Goal: Find contact information: Find contact information

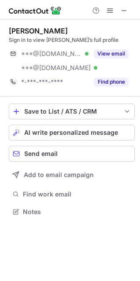
scroll to position [206, 140]
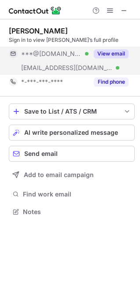
click at [65, 53] on span "***@[DOMAIN_NAME]" at bounding box center [51, 54] width 61 height 8
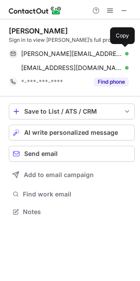
click at [65, 53] on span "[PERSON_NAME][EMAIL_ADDRESS][DOMAIN_NAME]" at bounding box center [71, 54] width 101 height 8
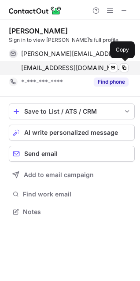
click at [63, 68] on span "[EMAIL_ADDRESS][DOMAIN_NAME]" at bounding box center [71, 68] width 101 height 8
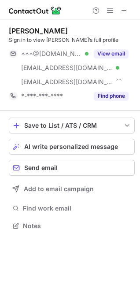
scroll to position [220, 140]
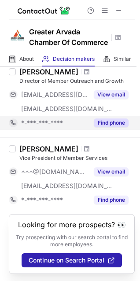
scroll to position [47, 0]
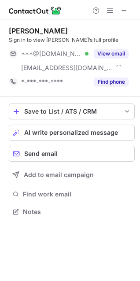
scroll to position [206, 140]
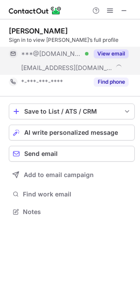
click at [54, 58] on div "***@[DOMAIN_NAME] Verified" at bounding box center [49, 54] width 80 height 14
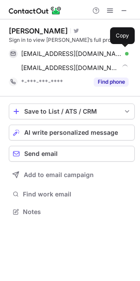
click at [54, 58] on div "[EMAIL_ADDRESS][DOMAIN_NAME] Verified Send email Copy" at bounding box center [69, 54] width 120 height 14
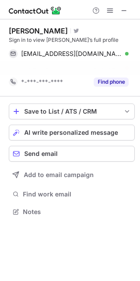
scroll to position [191, 140]
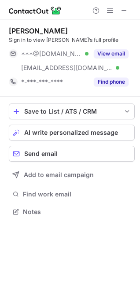
scroll to position [206, 140]
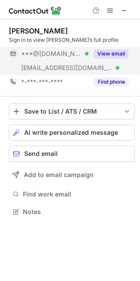
click at [55, 60] on div "***@msn.com Verified" at bounding box center [49, 54] width 80 height 14
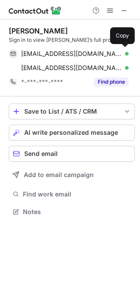
click at [38, 51] on span "ecmmebrady@msn.com" at bounding box center [71, 54] width 101 height 8
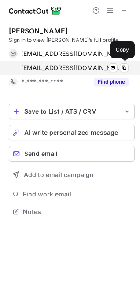
click at [42, 64] on span "ebrady@arvada.org" at bounding box center [71, 68] width 101 height 8
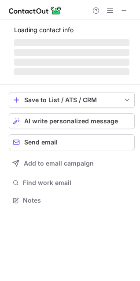
scroll to position [206, 140]
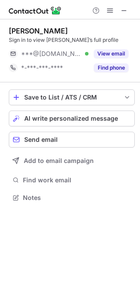
scroll to position [191, 140]
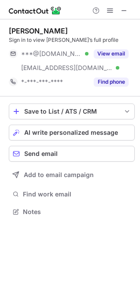
scroll to position [206, 140]
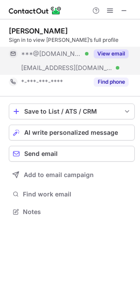
click at [45, 52] on span "***@hotmail.com" at bounding box center [51, 54] width 61 height 8
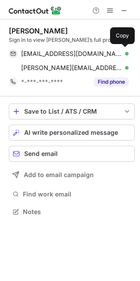
click at [45, 52] on span "jgordon29@hotmail.com" at bounding box center [71, 54] width 101 height 8
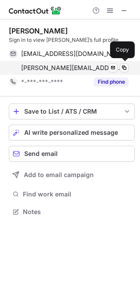
click at [64, 67] on span "jean@visitarvada.org" at bounding box center [71, 68] width 101 height 8
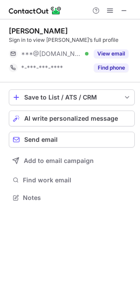
scroll to position [191, 140]
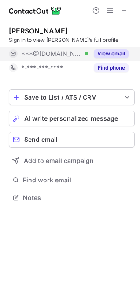
click at [58, 51] on span "***@[DOMAIN_NAME]" at bounding box center [51, 54] width 61 height 8
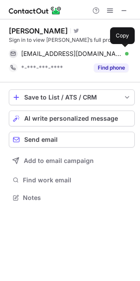
click at [58, 51] on span "grokey8@gmail.com" at bounding box center [71, 54] width 101 height 8
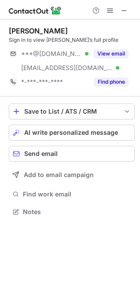
scroll to position [206, 140]
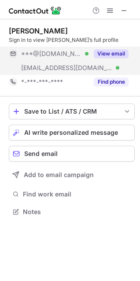
click at [38, 55] on span "***@hotmail.com" at bounding box center [51, 54] width 61 height 8
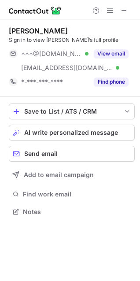
click at [68, 51] on div "This profile is restricted on the free plan. Upgrade your plan to view all prof…" at bounding box center [70, 140] width 140 height 281
click at [68, 51] on span "***@hotmail.com" at bounding box center [51, 54] width 61 height 8
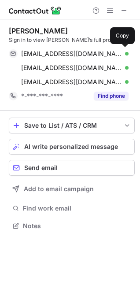
scroll to position [220, 140]
click at [68, 51] on span "gillian_mccarron@hotmail.com" at bounding box center [71, 54] width 101 height 8
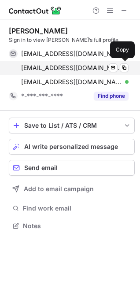
click at [67, 71] on span "gillian@lakeside-insurance.com" at bounding box center [71, 68] width 101 height 8
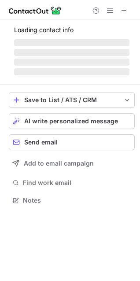
scroll to position [191, 140]
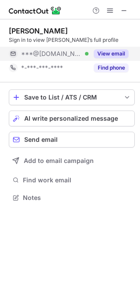
click at [51, 53] on span "***@[DOMAIN_NAME]" at bounding box center [51, 54] width 61 height 8
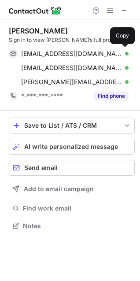
click at [51, 53] on span "[EMAIL_ADDRESS][DOMAIN_NAME]" at bounding box center [71, 54] width 101 height 8
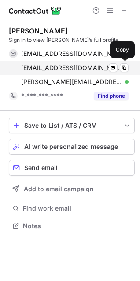
click at [74, 73] on div "[EMAIL_ADDRESS][DOMAIN_NAME] Verified Send email Copy" at bounding box center [69, 68] width 120 height 14
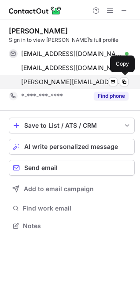
click at [69, 79] on span "[PERSON_NAME][EMAIL_ADDRESS][DOMAIN_NAME]" at bounding box center [71, 82] width 101 height 8
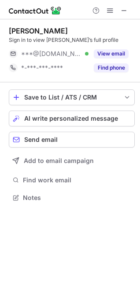
scroll to position [191, 140]
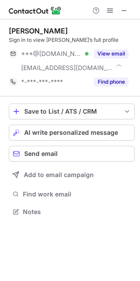
scroll to position [206, 140]
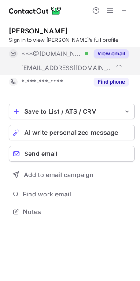
click at [60, 54] on span "***@[DOMAIN_NAME]" at bounding box center [51, 54] width 61 height 8
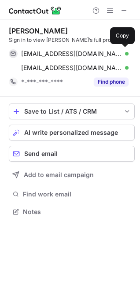
click at [60, 54] on span "kamianderson@gmail.com" at bounding box center [71, 54] width 101 height 8
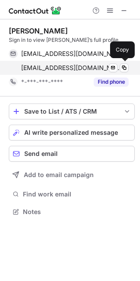
click at [52, 64] on span "kami@arvadachamber.org" at bounding box center [71, 68] width 101 height 8
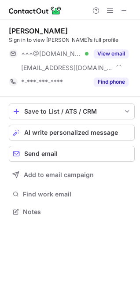
scroll to position [206, 140]
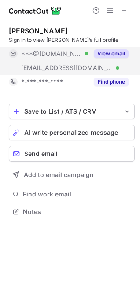
click at [60, 55] on span "***@[DOMAIN_NAME]" at bounding box center [51, 54] width 61 height 8
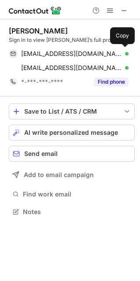
click at [60, 55] on span "[EMAIL_ADDRESS][DOMAIN_NAME]" at bounding box center [71, 54] width 101 height 8
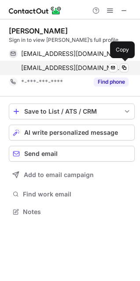
click at [55, 64] on div "[EMAIL_ADDRESS][DOMAIN_NAME] Verified Send email Copy" at bounding box center [69, 68] width 120 height 14
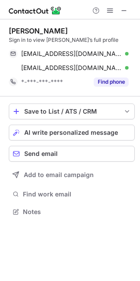
click at [41, 30] on div "[PERSON_NAME]" at bounding box center [38, 30] width 59 height 9
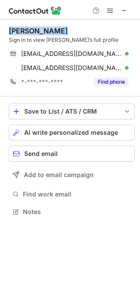
click at [41, 30] on div "[PERSON_NAME]" at bounding box center [38, 30] width 59 height 9
copy div "[PERSON_NAME]"
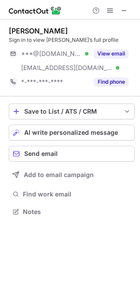
scroll to position [206, 140]
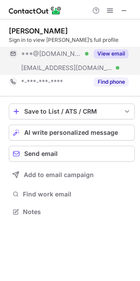
click at [57, 53] on span "***@[DOMAIN_NAME]" at bounding box center [51, 54] width 61 height 8
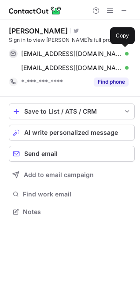
click at [57, 53] on span "[EMAIL_ADDRESS][DOMAIN_NAME]" at bounding box center [71, 54] width 101 height 8
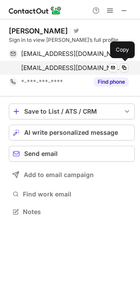
click at [42, 61] on div "[EMAIL_ADDRESS][DOMAIN_NAME] Verified Send email Copy" at bounding box center [69, 68] width 120 height 14
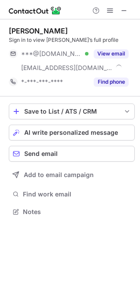
scroll to position [206, 140]
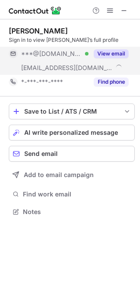
click at [44, 51] on span "***@[DOMAIN_NAME]" at bounding box center [51, 54] width 61 height 8
click at [38, 50] on span "***@[DOMAIN_NAME]" at bounding box center [51, 54] width 61 height 8
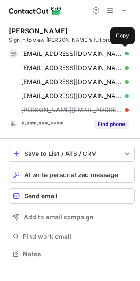
scroll to position [248, 140]
click at [38, 50] on span "nathanscooper@gmail.com" at bounding box center [71, 54] width 101 height 8
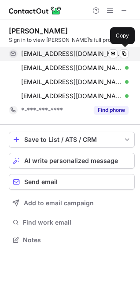
scroll to position [234, 140]
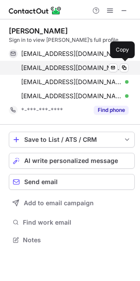
click at [64, 63] on div "nathancooper283@gmail.com Verified Send email Copy" at bounding box center [69, 68] width 120 height 14
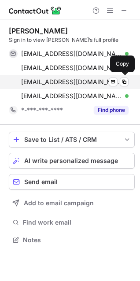
click at [63, 78] on span "nathancooper28@gmail.com" at bounding box center [71, 82] width 101 height 8
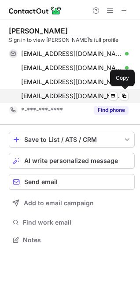
click at [60, 94] on span "ncooper@smacnacolorado.org" at bounding box center [71, 96] width 101 height 8
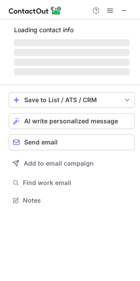
scroll to position [206, 140]
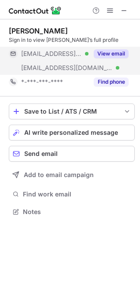
click at [38, 57] on span "[EMAIL_ADDRESS][DOMAIN_NAME]" at bounding box center [51, 54] width 61 height 8
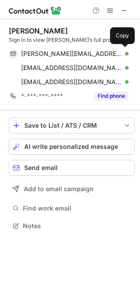
scroll to position [220, 140]
click at [38, 57] on span "costanzo@marcospizza.net" at bounding box center [71, 54] width 101 height 8
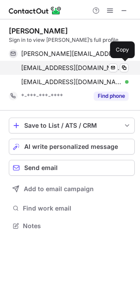
click at [62, 71] on span "ncostanzo@freedomstreetsocial.com" at bounding box center [71, 68] width 101 height 8
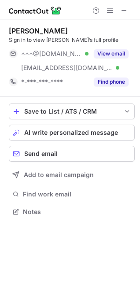
scroll to position [206, 140]
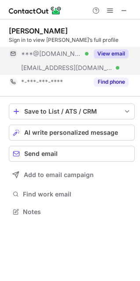
click at [46, 53] on span "***@[DOMAIN_NAME]" at bounding box center [51, 54] width 61 height 8
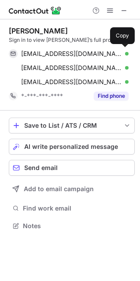
scroll to position [220, 140]
click at [46, 53] on span "[EMAIL_ADDRESS][DOMAIN_NAME]" at bounding box center [71, 54] width 101 height 8
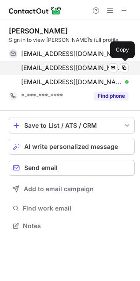
click at [60, 68] on span "[EMAIL_ADDRESS][DOMAIN_NAME]" at bounding box center [71, 68] width 101 height 8
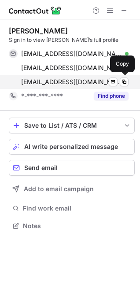
click at [60, 83] on span "pdanborn@friearndt.com" at bounding box center [71, 82] width 101 height 8
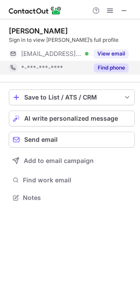
scroll to position [191, 140]
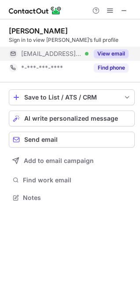
click at [60, 54] on span "[EMAIL_ADDRESS][DOMAIN_NAME]" at bounding box center [51, 54] width 61 height 8
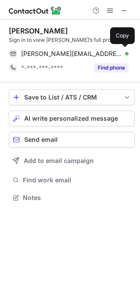
click at [60, 54] on span "[PERSON_NAME][EMAIL_ADDRESS][PERSON_NAME][DOMAIN_NAME]" at bounding box center [71, 54] width 101 height 8
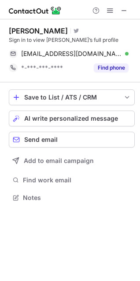
scroll to position [191, 140]
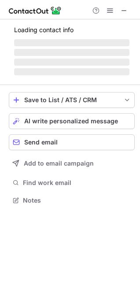
scroll to position [206, 140]
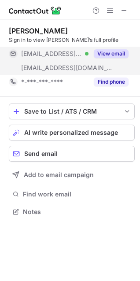
click at [41, 54] on span "***@neffcorp.com" at bounding box center [51, 54] width 61 height 8
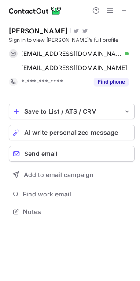
click at [39, 33] on div "Andrew Heesacker" at bounding box center [38, 30] width 59 height 9
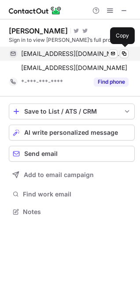
click at [39, 55] on span "aheesacker@neffcorp.com" at bounding box center [71, 54] width 101 height 8
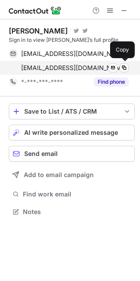
click at [70, 69] on span "aheesacker@arvadarentalls.com" at bounding box center [74, 68] width 106 height 8
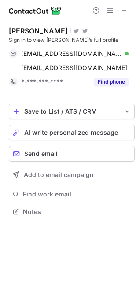
click at [44, 34] on div "Andrew Heesacker" at bounding box center [38, 30] width 59 height 9
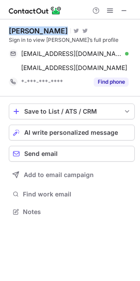
click at [44, 34] on div "Andrew Heesacker" at bounding box center [38, 30] width 59 height 9
copy div "Andrew Heesacker"
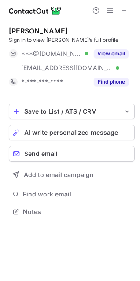
scroll to position [206, 140]
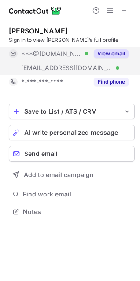
click at [49, 52] on span "***@[DOMAIN_NAME]" at bounding box center [51, 54] width 61 height 8
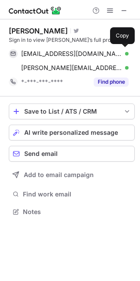
click at [49, 52] on span "mjuergens55@gmail.com" at bounding box center [71, 54] width 101 height 8
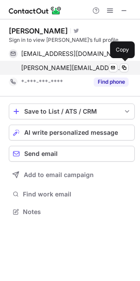
click at [32, 64] on span "michael@risebenefitsolutions.com" at bounding box center [71, 68] width 101 height 8
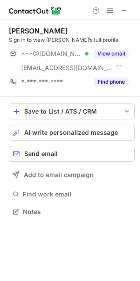
scroll to position [206, 140]
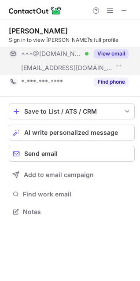
click at [33, 51] on span "***@[DOMAIN_NAME]" at bounding box center [51, 54] width 61 height 8
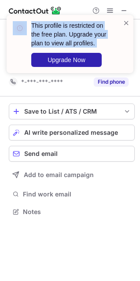
drag, startPoint x: 33, startPoint y: 51, endPoint x: -64, endPoint y: 75, distance: 100.4
click at [0, 75] on html "This profile is restricted on the free plan. Upgrade your plan to view all prof…" at bounding box center [70, 140] width 140 height 281
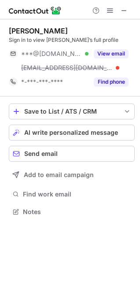
click at [72, 53] on div "This profile is restricted on the free plan. Upgrade your plan to view all prof…" at bounding box center [70, 47] width 141 height 83
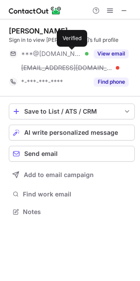
click at [85, 53] on div at bounding box center [87, 54] width 4 height 4
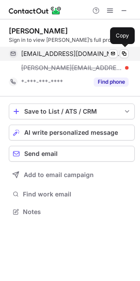
click at [69, 52] on span "[EMAIL_ADDRESS][DOMAIN_NAME]" at bounding box center [71, 54] width 101 height 8
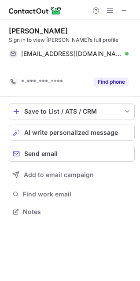
scroll to position [191, 140]
